Goal: Navigation & Orientation: Find specific page/section

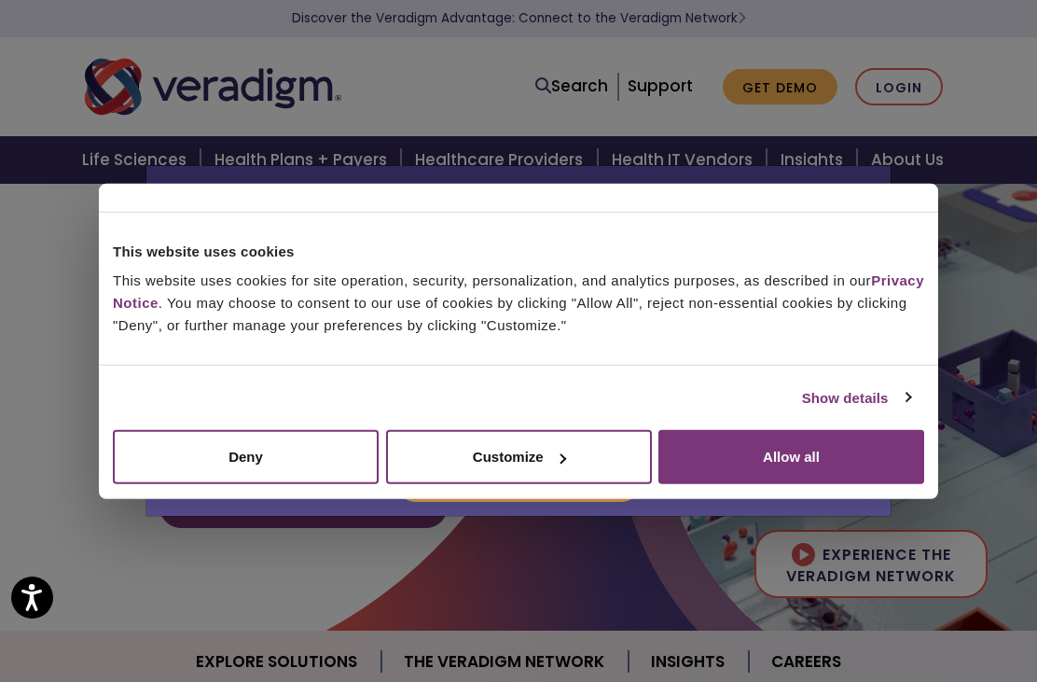
click at [861, 465] on button "Allow all" at bounding box center [791, 457] width 266 height 54
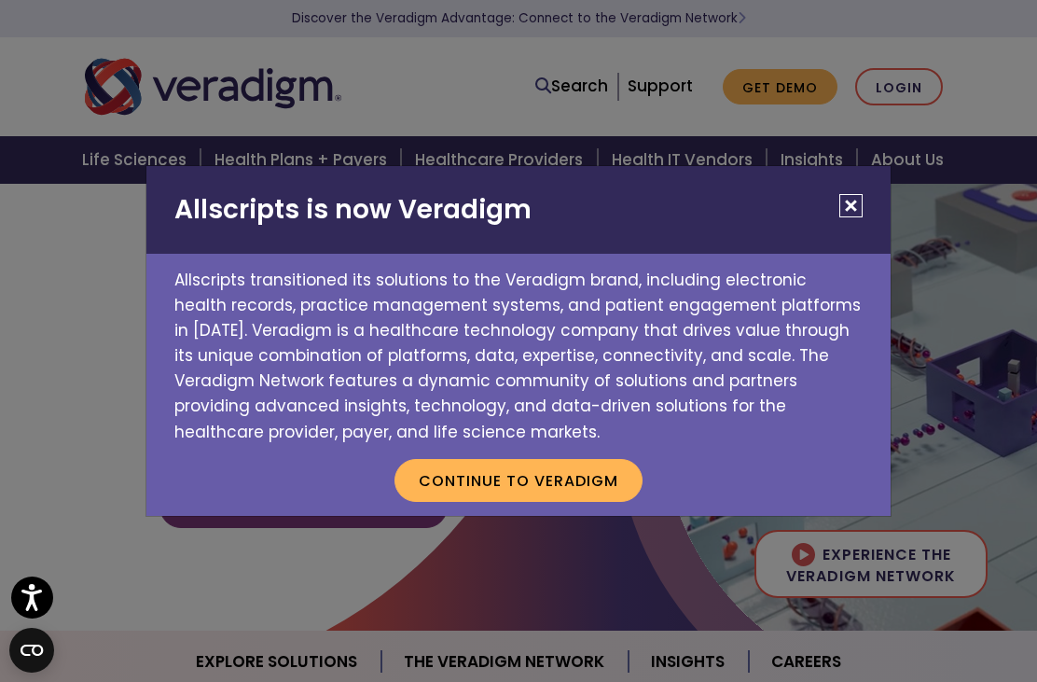
click at [852, 211] on button "Close" at bounding box center [850, 205] width 23 height 23
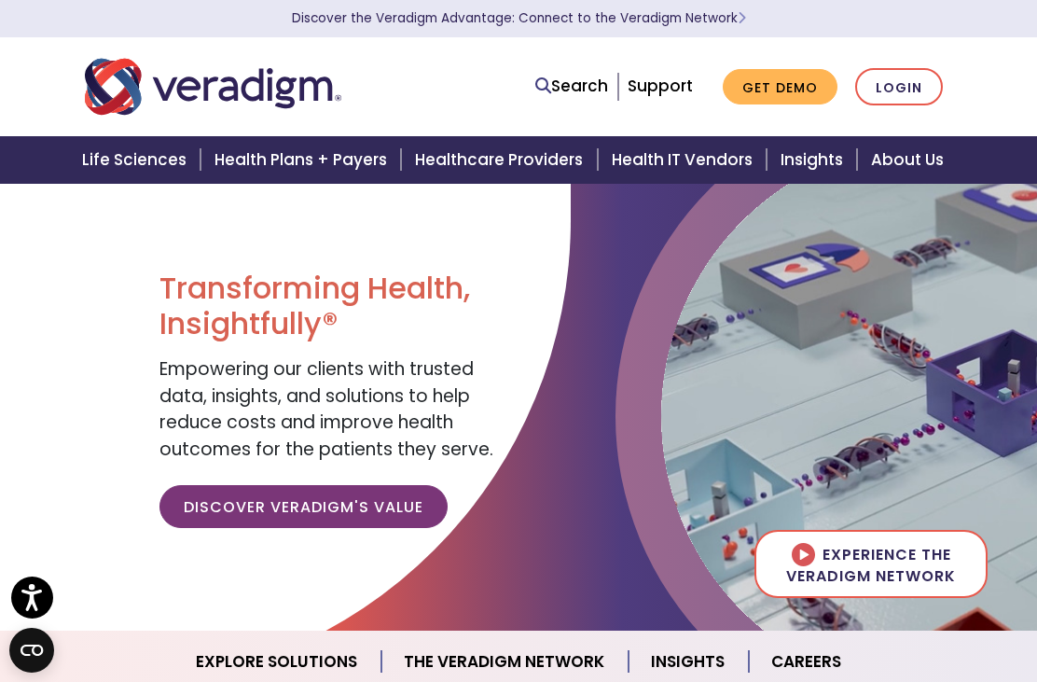
click at [511, 165] on link "Healthcare Providers" at bounding box center [502, 160] width 196 height 48
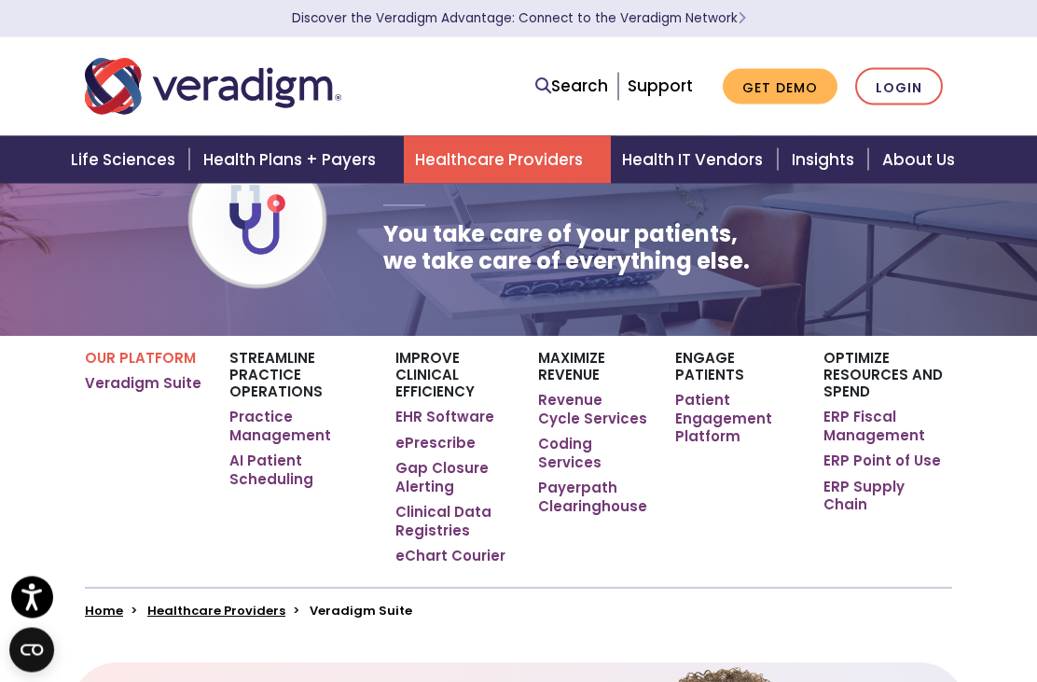
scroll to position [81, 0]
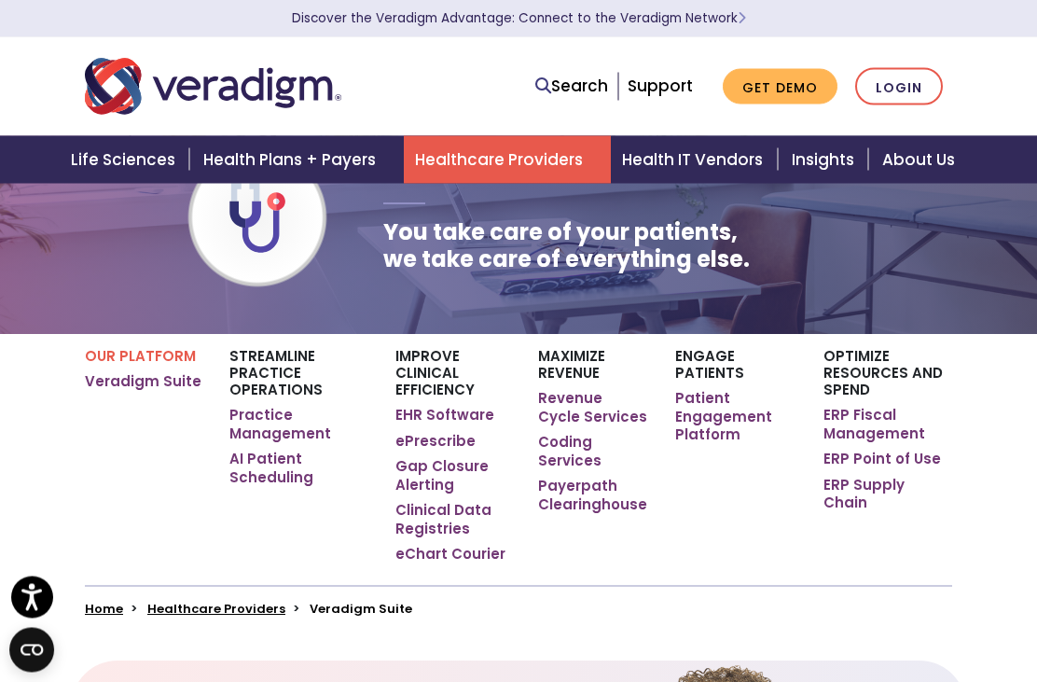
click at [290, 427] on link "Practice Management" at bounding box center [298, 424] width 138 height 36
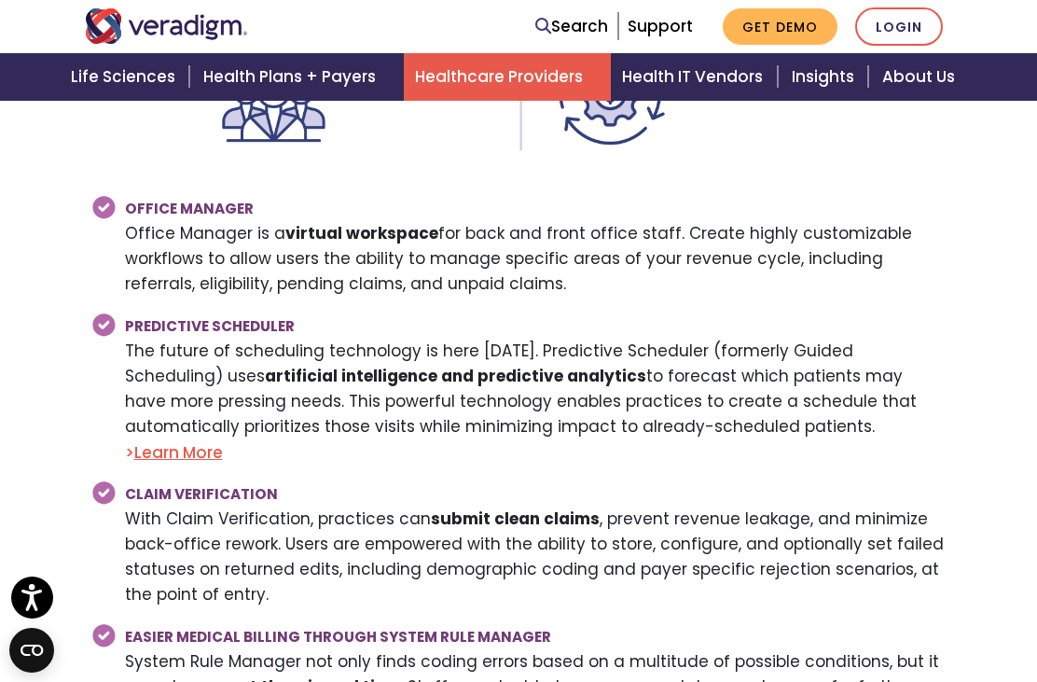
scroll to position [2937, 0]
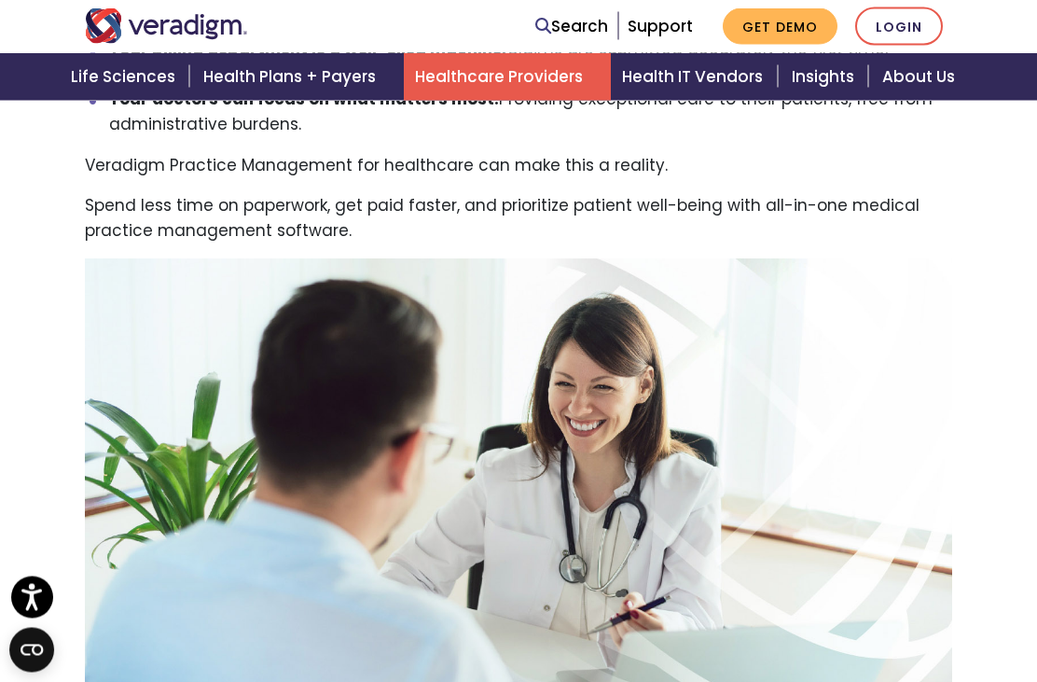
click at [714, 88] on link "Health IT Vendors" at bounding box center [695, 77] width 169 height 48
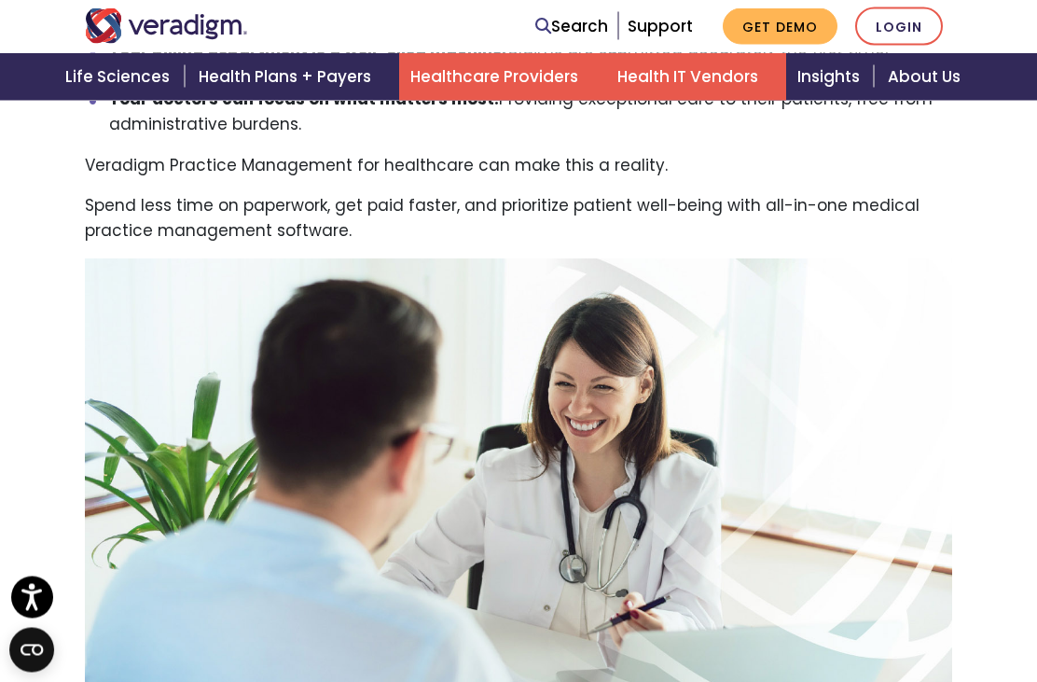
scroll to position [1126, 0]
